Goal: Communication & Community: Answer question/provide support

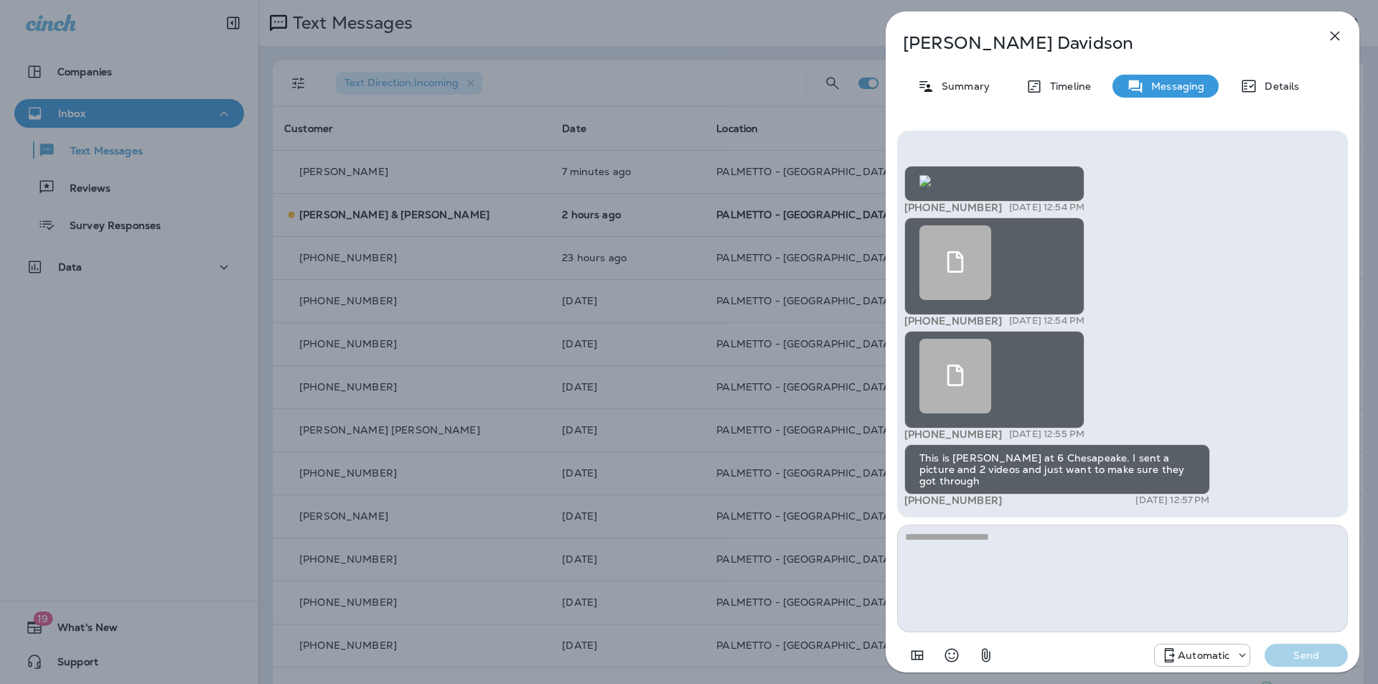
scroll to position [-311, 0]
click at [931, 187] on img at bounding box center [924, 180] width 11 height 11
click at [1339, 44] on button "button" at bounding box center [1334, 36] width 29 height 29
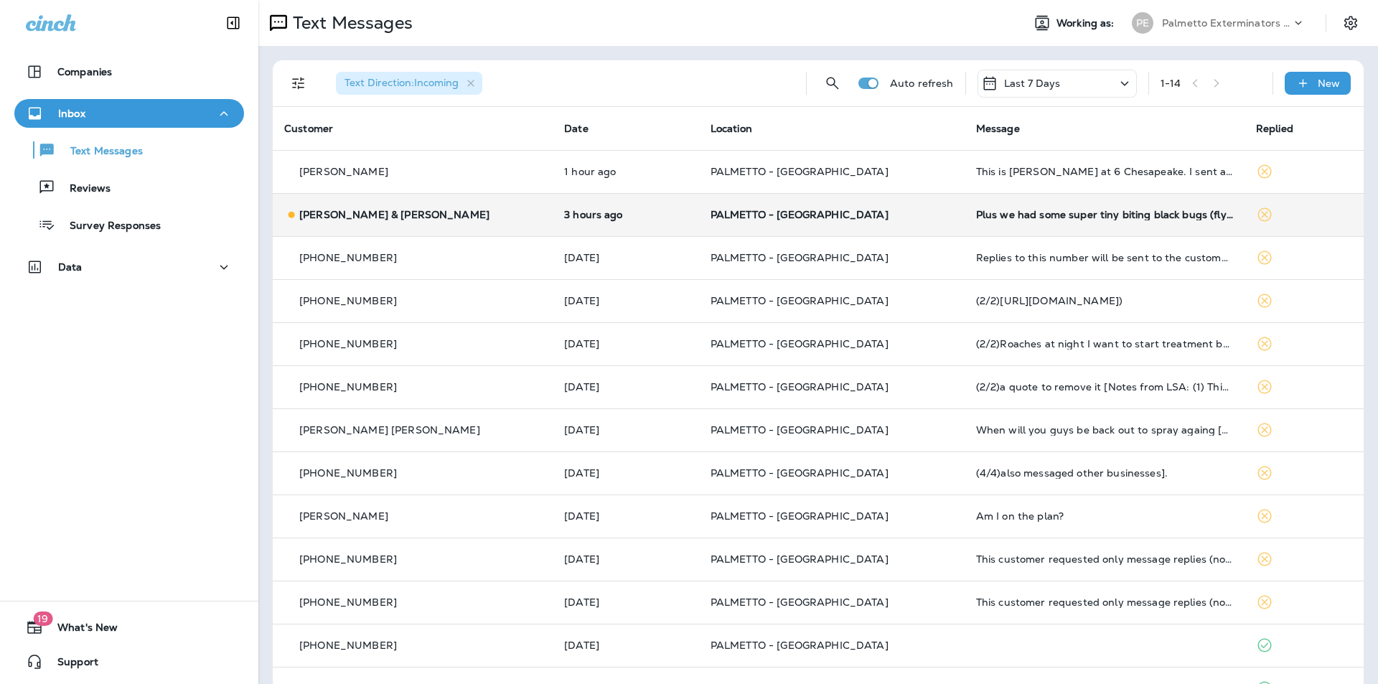
click at [460, 215] on div "[PERSON_NAME] & [PERSON_NAME]" at bounding box center [412, 214] width 257 height 15
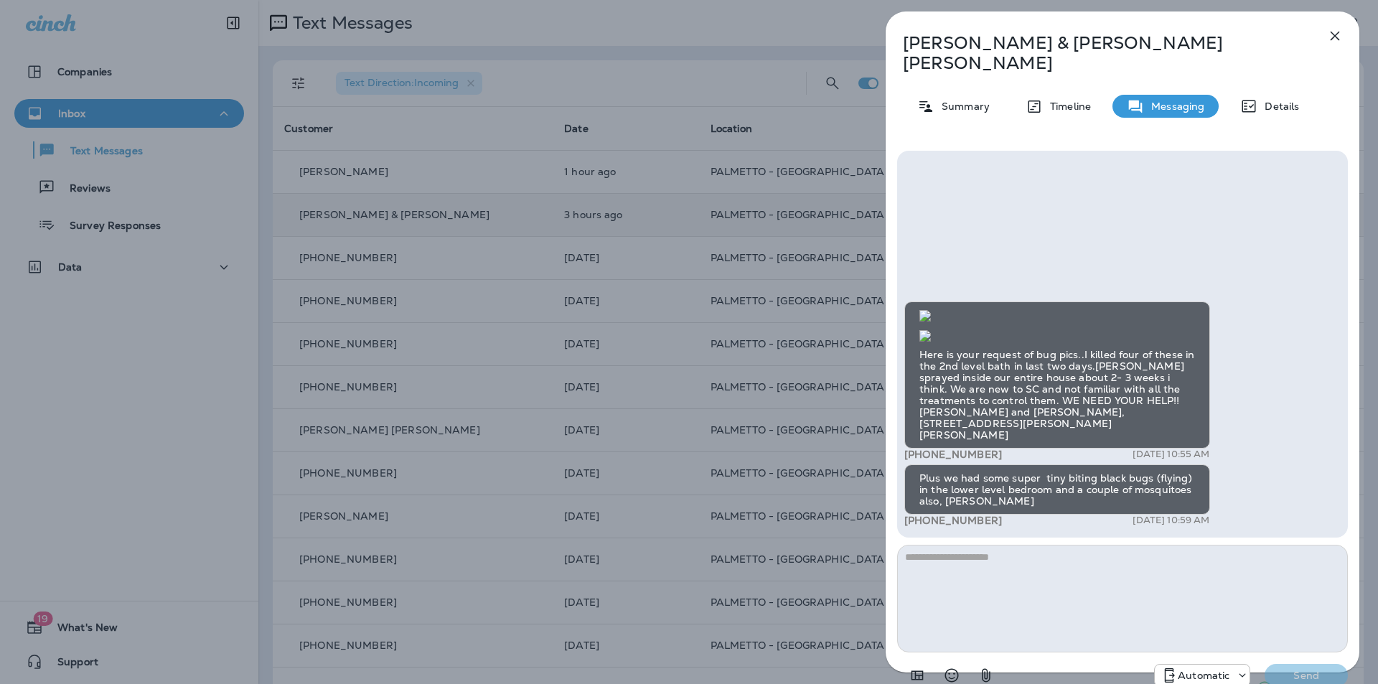
click at [931, 330] on img at bounding box center [924, 335] width 11 height 11
drag, startPoint x: 995, startPoint y: 434, endPoint x: 940, endPoint y: 433, distance: 54.6
click at [939, 449] on div "+1 (719) 368-1491 [DATE] 10:55 AM" at bounding box center [1057, 455] width 306 height 12
click at [1337, 45] on button "button" at bounding box center [1334, 36] width 29 height 29
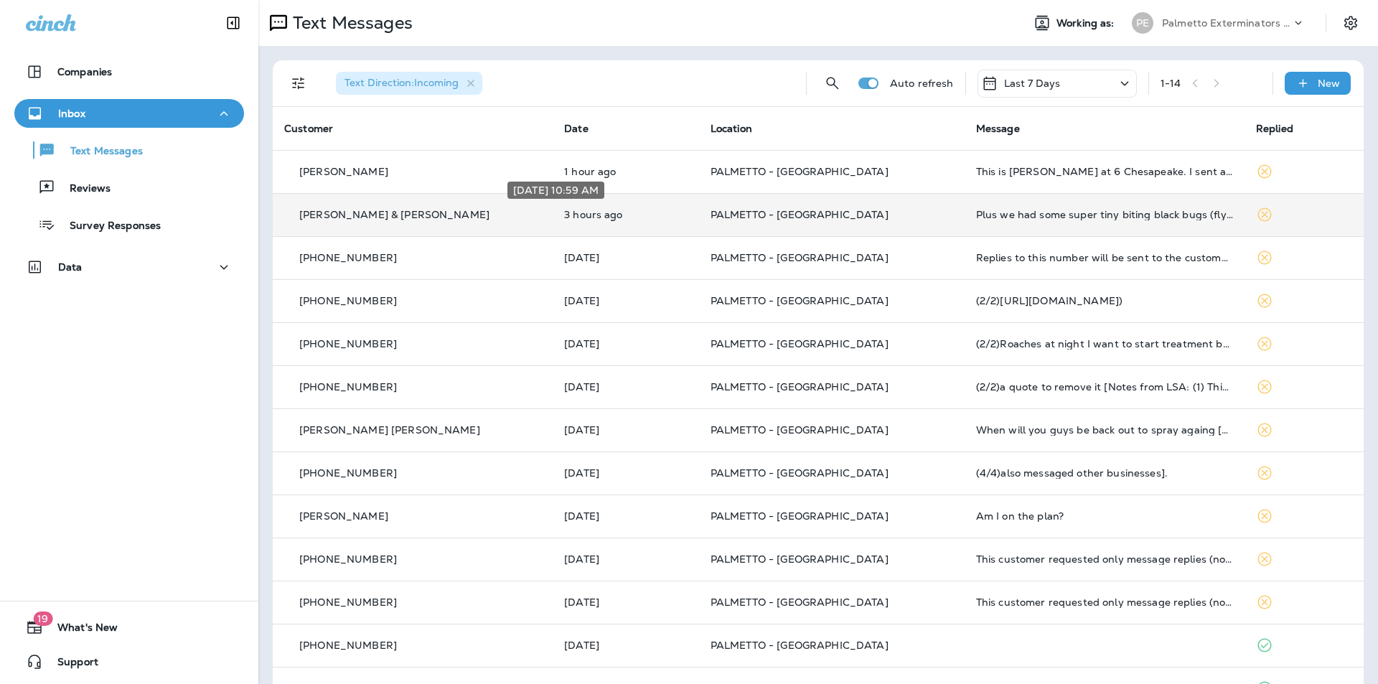
click at [564, 210] on p "3 hours ago" at bounding box center [625, 214] width 123 height 11
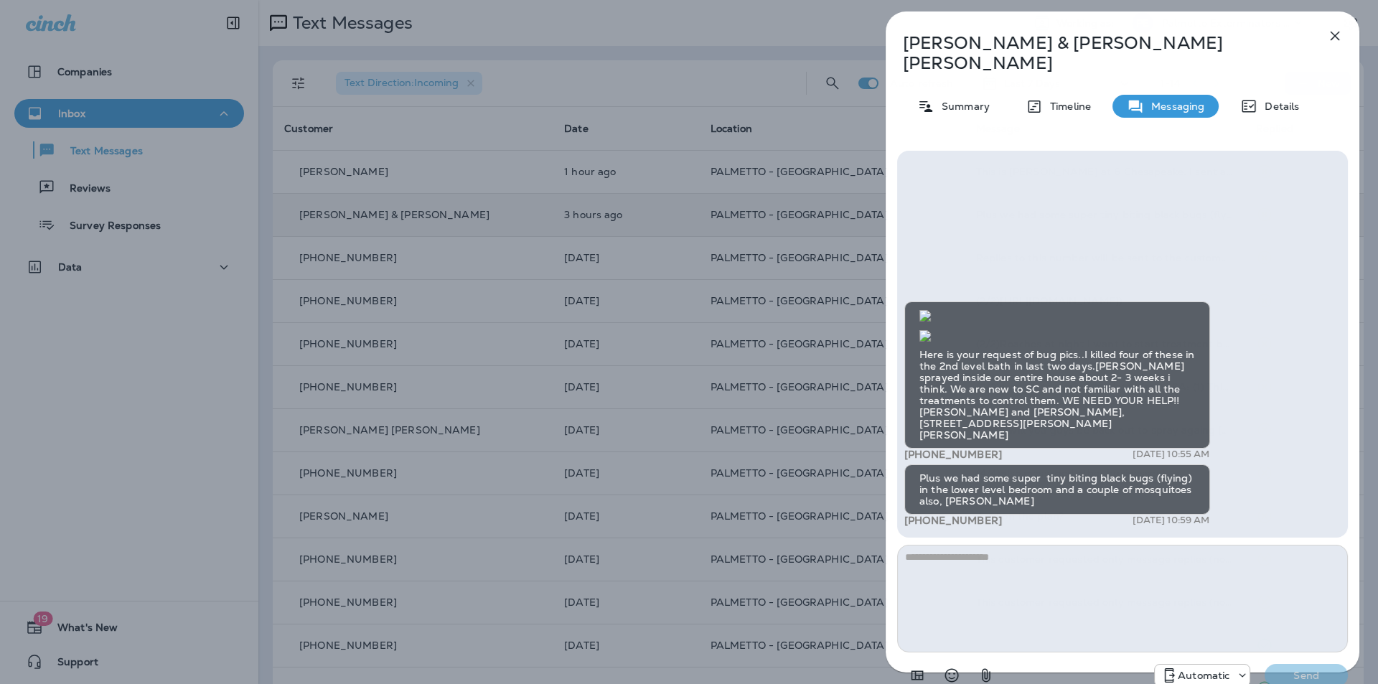
click at [960, 556] on textarea at bounding box center [1122, 599] width 451 height 108
type textarea "*"
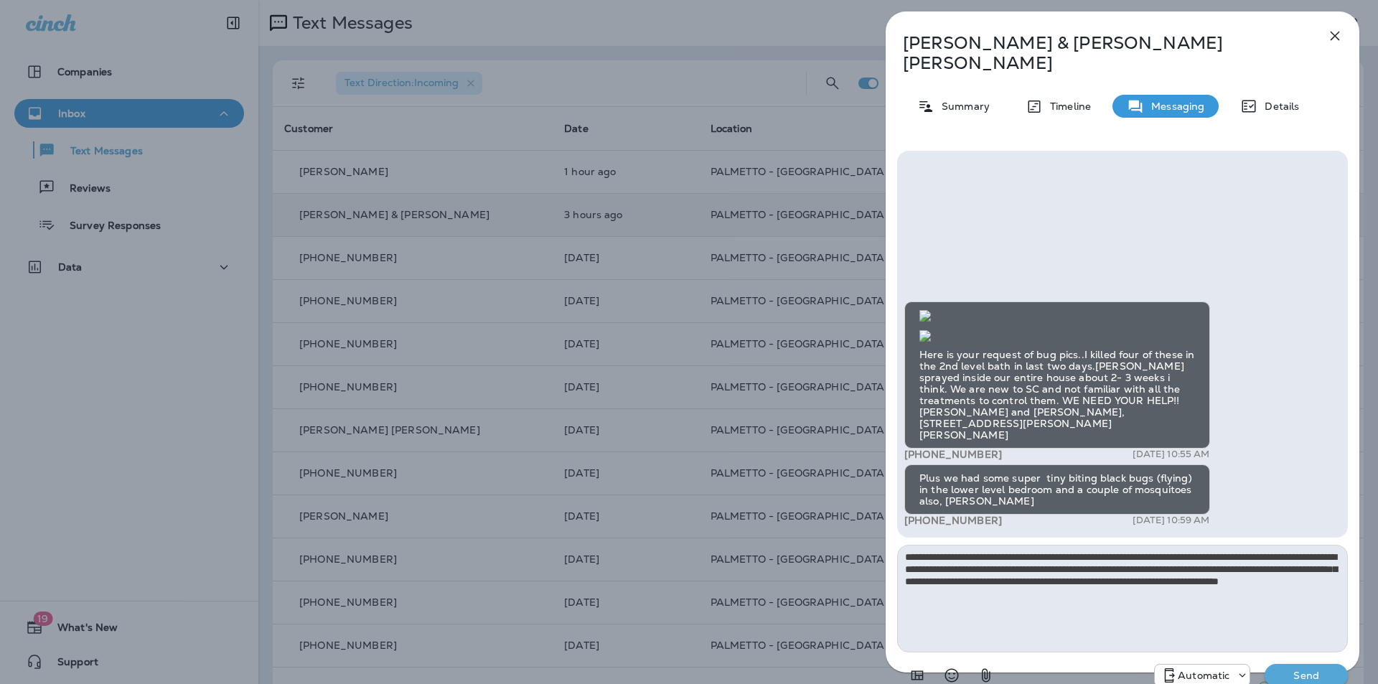
type textarea "**********"
click at [1303, 669] on p "Send" at bounding box center [1306, 675] width 60 height 13
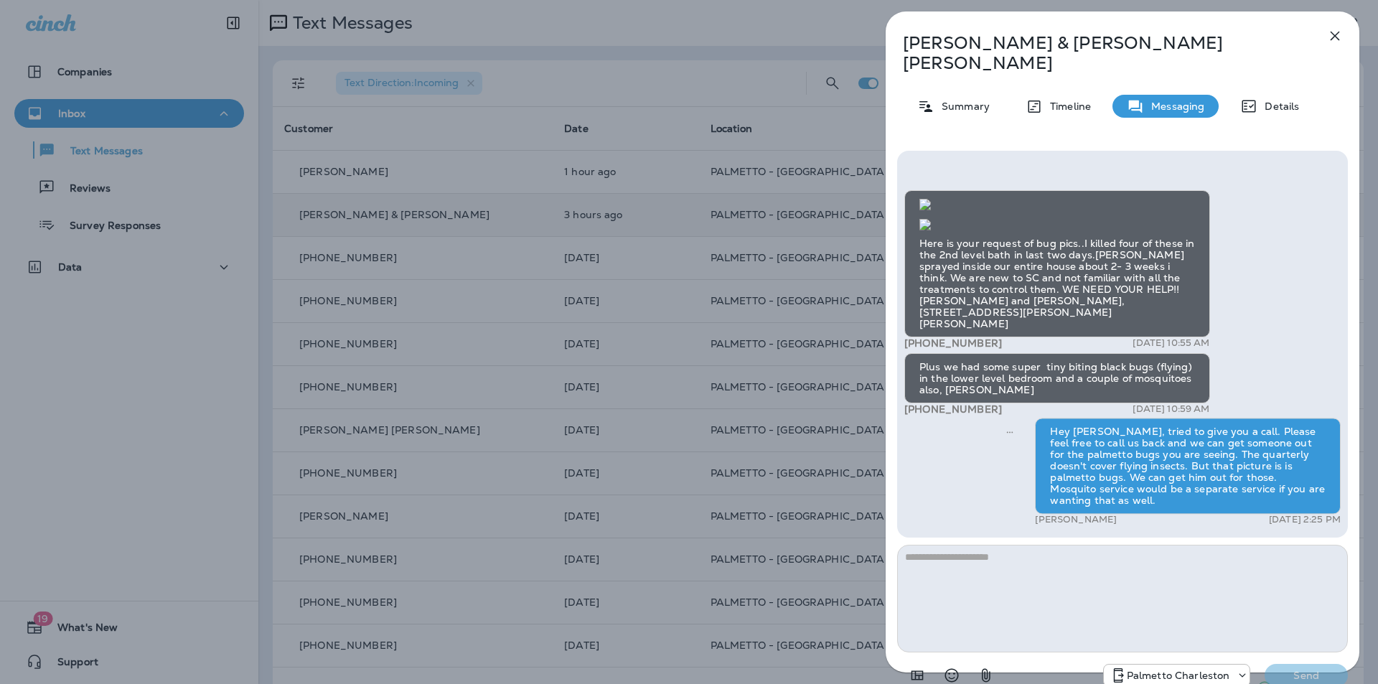
click at [1340, 32] on icon "button" at bounding box center [1334, 35] width 17 height 17
